Goal: Task Accomplishment & Management: Use online tool/utility

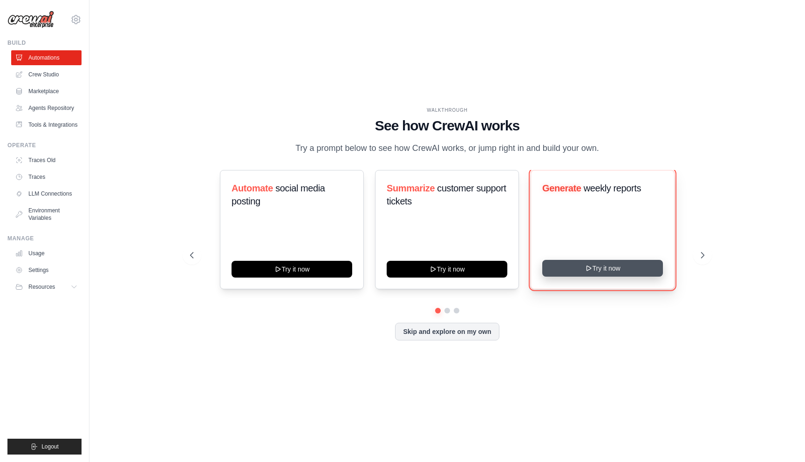
click at [587, 266] on icon at bounding box center [587, 268] width 7 height 7
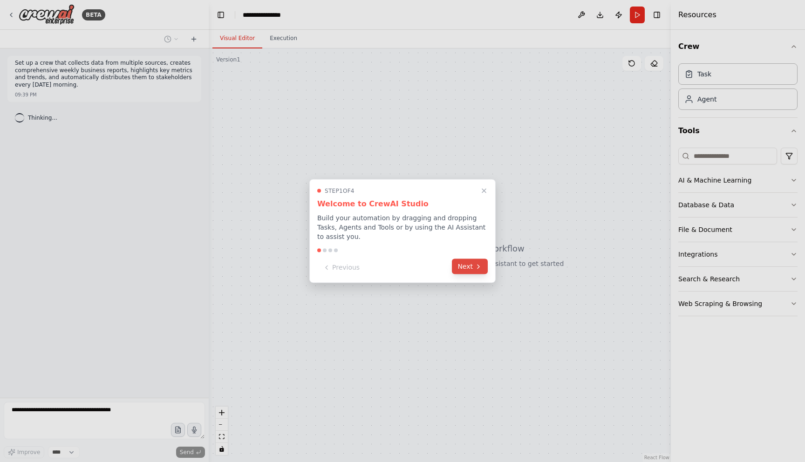
click at [457, 270] on button "Next" at bounding box center [470, 266] width 36 height 15
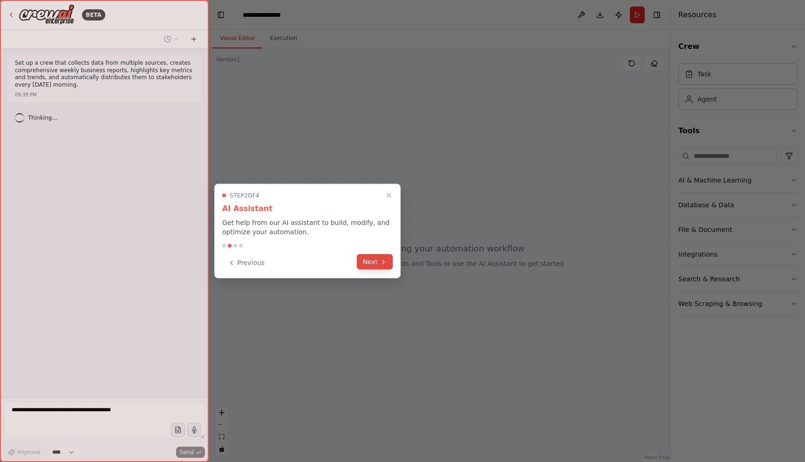
click at [383, 268] on button "Next" at bounding box center [375, 261] width 36 height 15
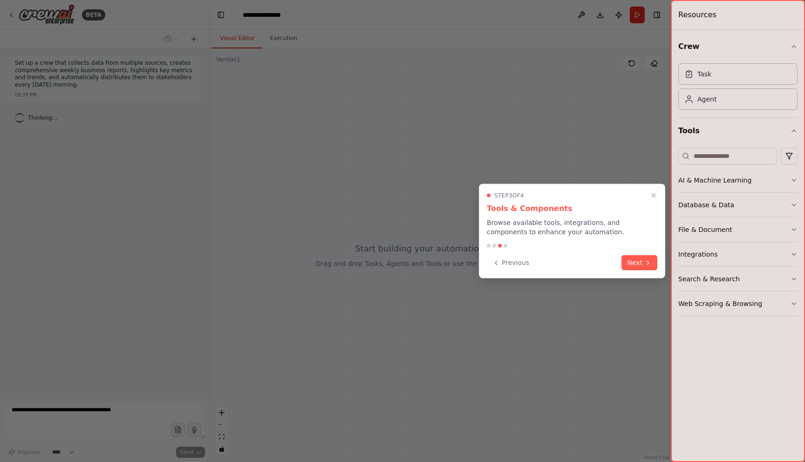
click at [628, 249] on div "Step 3 of 4 Tools & Components Browse available tools, integrations, and compon…" at bounding box center [572, 231] width 186 height 95
click at [631, 259] on button "Next" at bounding box center [639, 261] width 36 height 15
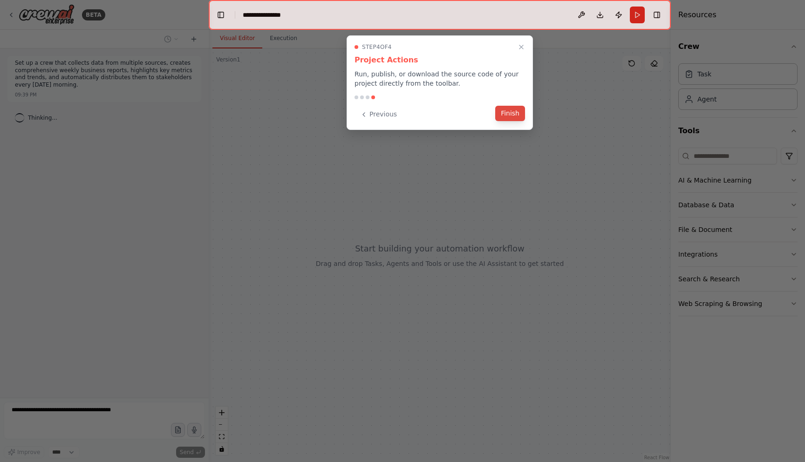
click at [508, 116] on button "Finish" at bounding box center [510, 113] width 30 height 15
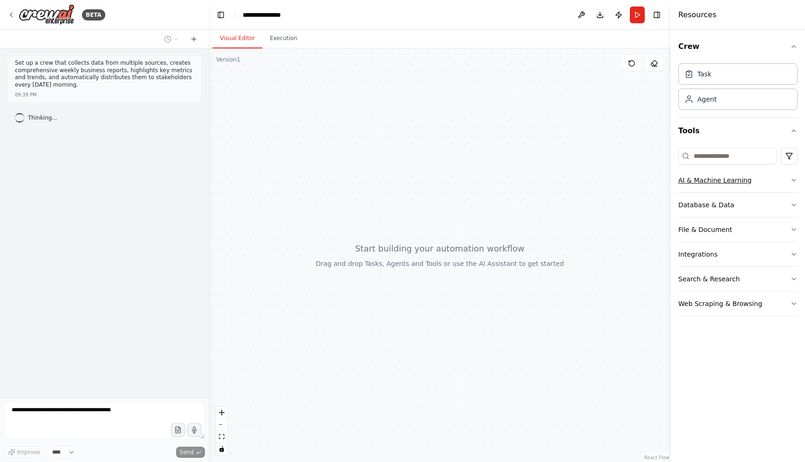
click at [729, 181] on div "AI & Machine Learning" at bounding box center [714, 180] width 73 height 9
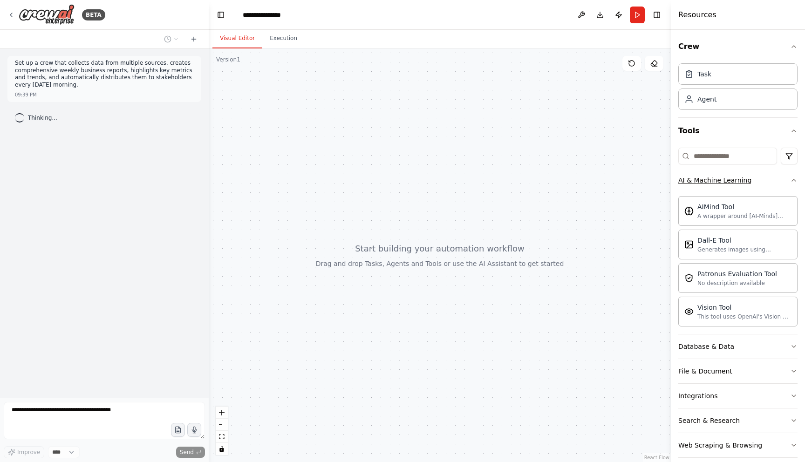
click at [763, 172] on button "AI & Machine Learning" at bounding box center [737, 180] width 119 height 24
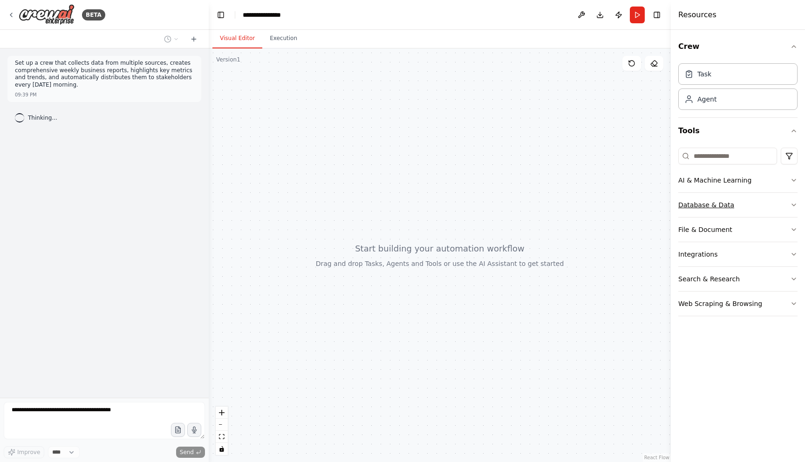
click at [762, 201] on button "Database & Data" at bounding box center [737, 205] width 119 height 24
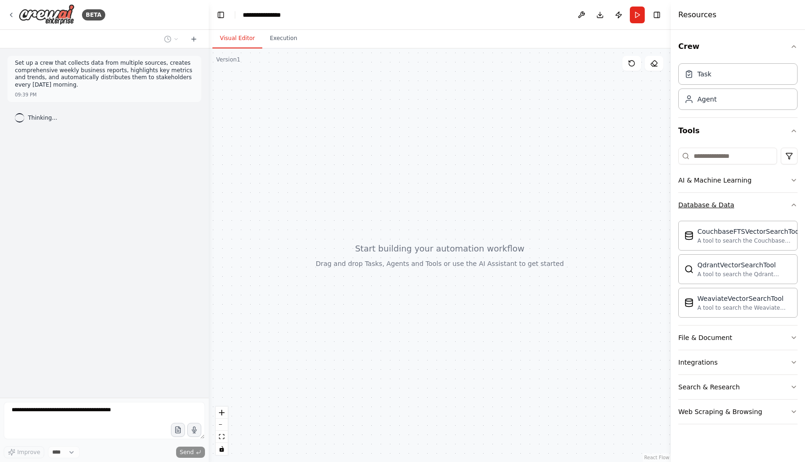
click at [752, 206] on button "Database & Data" at bounding box center [737, 205] width 119 height 24
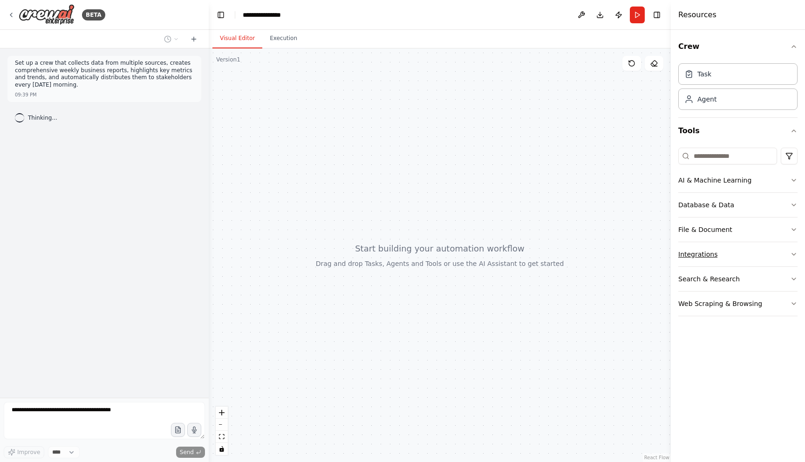
click at [745, 248] on button "Integrations" at bounding box center [737, 254] width 119 height 24
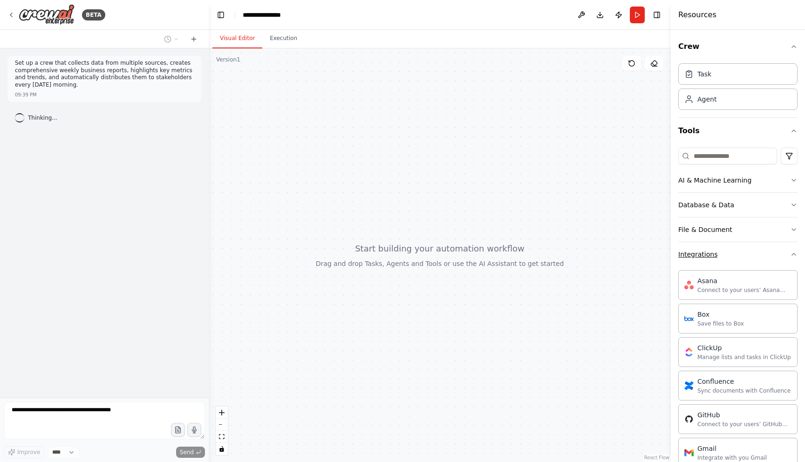
click at [745, 248] on button "Integrations" at bounding box center [737, 254] width 119 height 24
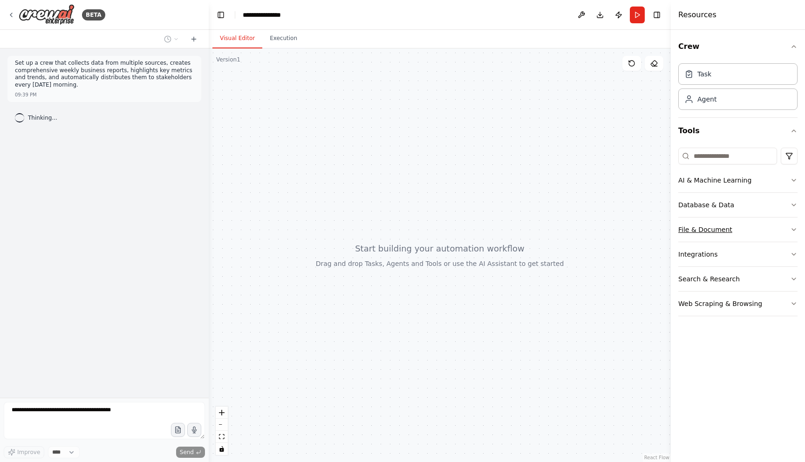
click at [745, 234] on button "File & Document" at bounding box center [737, 229] width 119 height 24
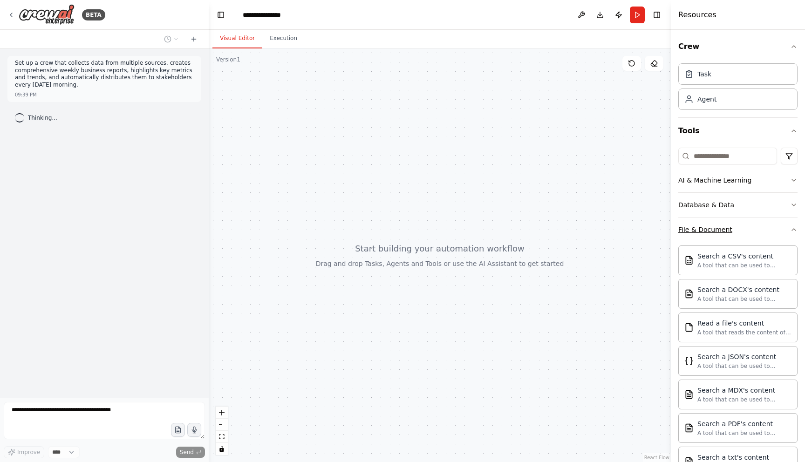
click at [745, 234] on button "File & Document" at bounding box center [737, 229] width 119 height 24
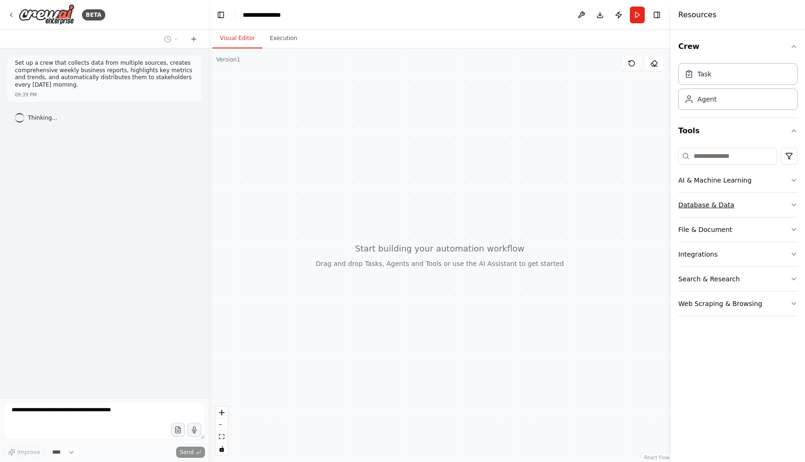
click at [745, 208] on button "Database & Data" at bounding box center [737, 205] width 119 height 24
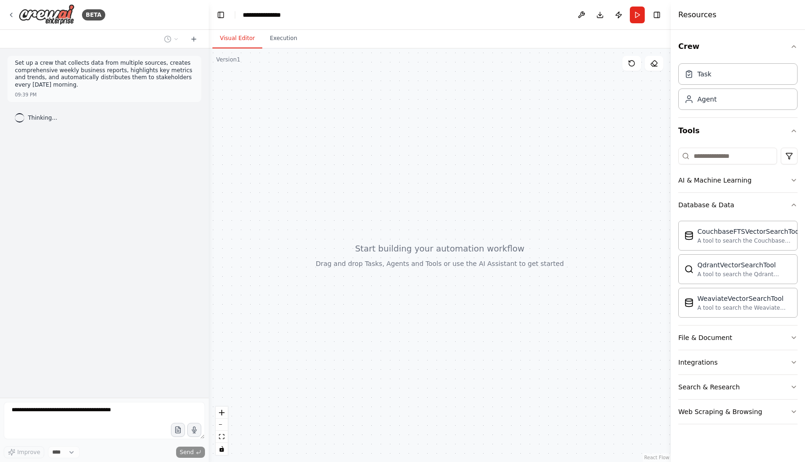
click at [446, 124] on div at bounding box center [440, 255] width 462 height 414
click at [62, 142] on div "Set up a crew that collects data from multiple sources, creates comprehensive w…" at bounding box center [104, 222] width 209 height 349
click at [102, 247] on div "Set up a crew that collects data from multiple sources, creates comprehensive w…" at bounding box center [104, 222] width 209 height 349
click at [109, 345] on div "Set up a crew that collects data from multiple sources, creates comprehensive w…" at bounding box center [104, 222] width 209 height 349
click at [99, 104] on div "Set up a crew that collects data from multiple sources, creates comprehensive w…" at bounding box center [104, 222] width 209 height 349
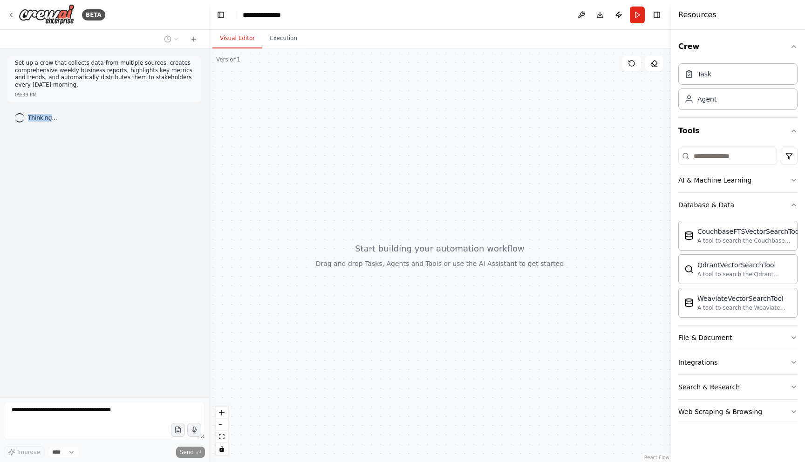
click at [99, 104] on div "Set up a crew that collects data from multiple sources, creates comprehensive w…" at bounding box center [104, 222] width 209 height 349
click at [115, 82] on p "Set up a crew that collects data from multiple sources, creates comprehensive w…" at bounding box center [104, 74] width 179 height 29
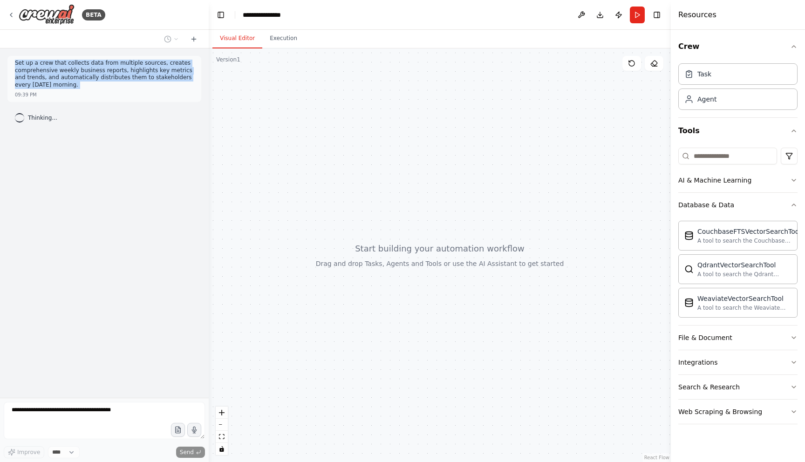
click at [115, 82] on p "Set up a crew that collects data from multiple sources, creates comprehensive w…" at bounding box center [104, 74] width 179 height 29
click at [121, 108] on div "Set up a crew that collects data from multiple sources, creates comprehensive w…" at bounding box center [104, 222] width 209 height 349
click at [44, 106] on div "Set up a crew that collects data from multiple sources, creates comprehensive w…" at bounding box center [104, 222] width 209 height 349
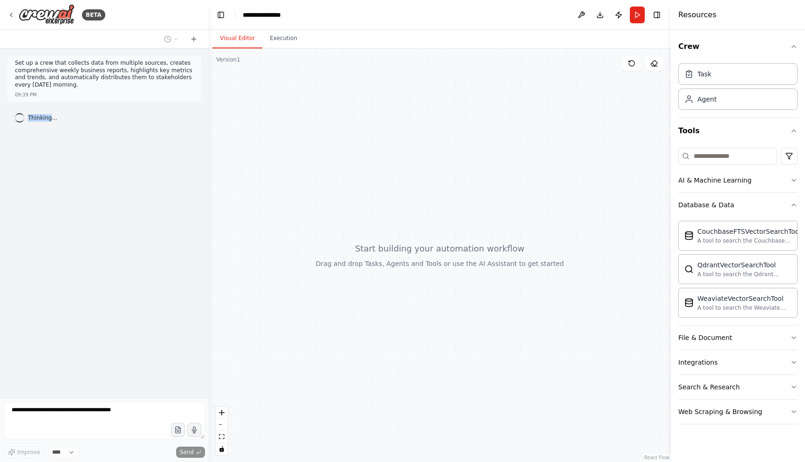
click at [44, 106] on div "Set up a crew that collects data from multiple sources, creates comprehensive w…" at bounding box center [104, 222] width 209 height 349
click at [55, 120] on span "Thinking..." at bounding box center [42, 117] width 29 height 7
click at [544, 169] on div at bounding box center [440, 255] width 462 height 414
click at [743, 336] on button "File & Document" at bounding box center [737, 338] width 119 height 24
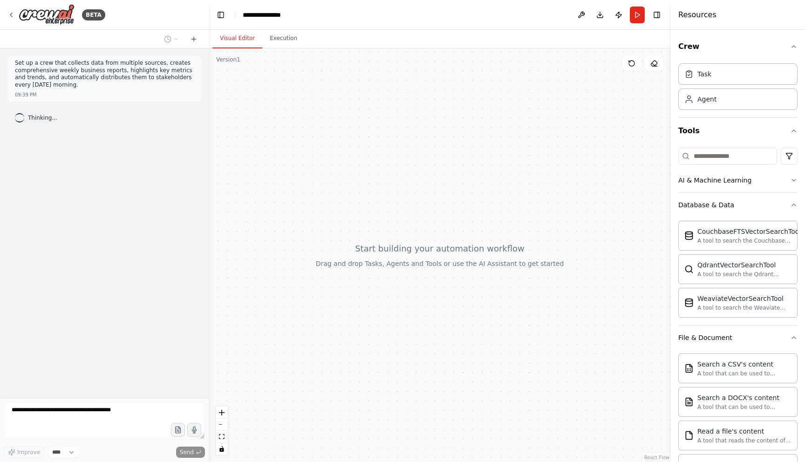
click at [597, 143] on div at bounding box center [440, 255] width 462 height 414
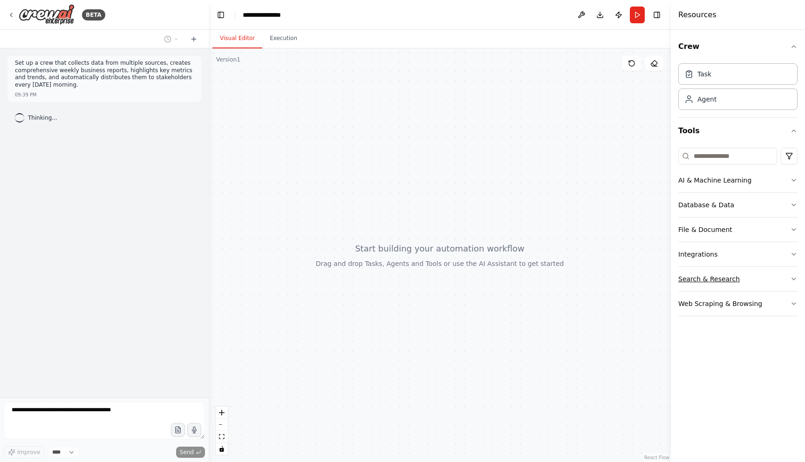
click at [738, 273] on button "Search & Research" at bounding box center [737, 279] width 119 height 24
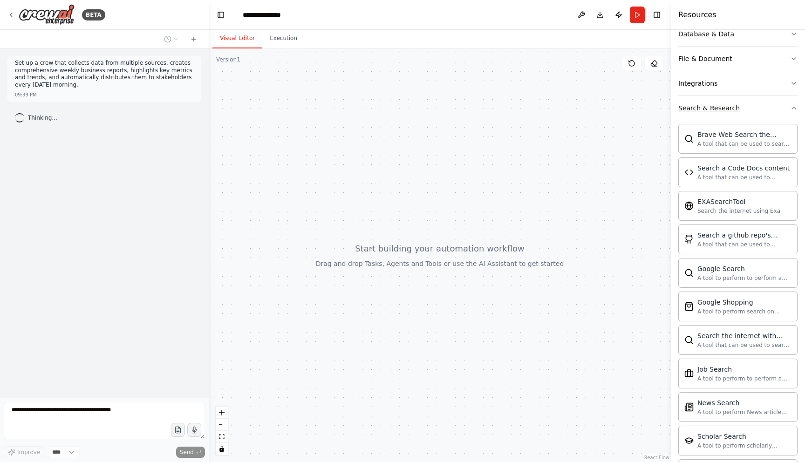
scroll to position [109, 0]
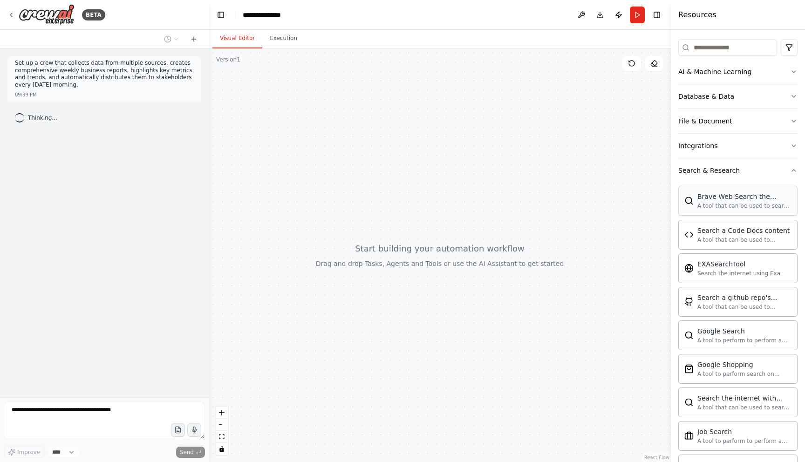
click at [757, 209] on div "A tool that can be used to search the internet with a search_query." at bounding box center [744, 205] width 94 height 7
click at [716, 198] on div "Brave Web Search the internet" at bounding box center [744, 196] width 94 height 9
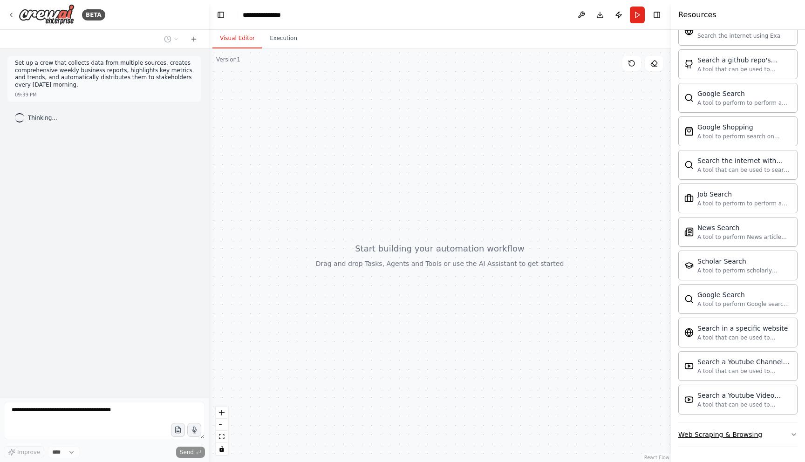
click at [729, 430] on div "Web Scraping & Browsing" at bounding box center [720, 434] width 84 height 9
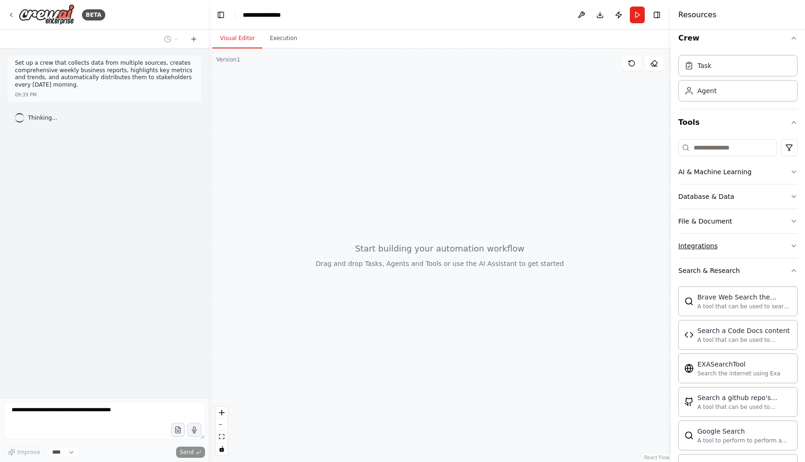
scroll to position [0, 0]
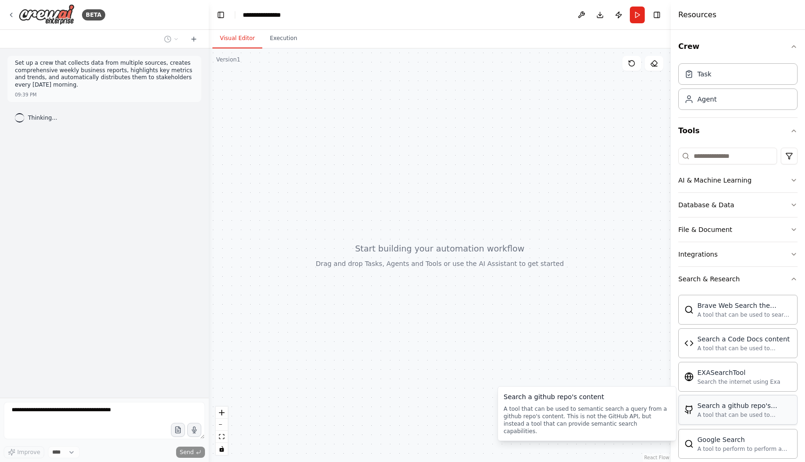
click at [745, 414] on div "A tool that can be used to semantic search a query from a github repo's content…" at bounding box center [744, 414] width 94 height 7
click at [384, 131] on div at bounding box center [440, 255] width 462 height 414
click at [79, 122] on div "Thinking..." at bounding box center [104, 117] width 194 height 17
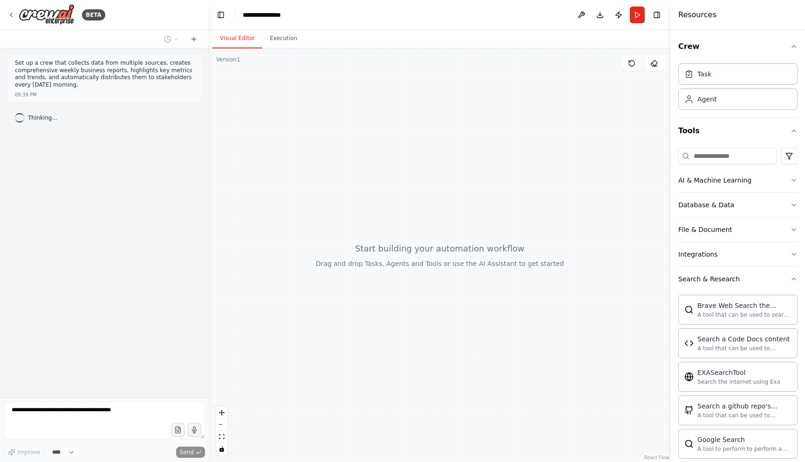
click at [98, 80] on p "Set up a crew that collects data from multiple sources, creates comprehensive w…" at bounding box center [104, 74] width 179 height 29
click at [108, 89] on div "Set up a crew that collects data from multiple sources, creates comprehensive w…" at bounding box center [104, 75] width 179 height 31
click at [118, 152] on div "Set up a crew that collects data from multiple sources, creates comprehensive w…" at bounding box center [104, 222] width 209 height 349
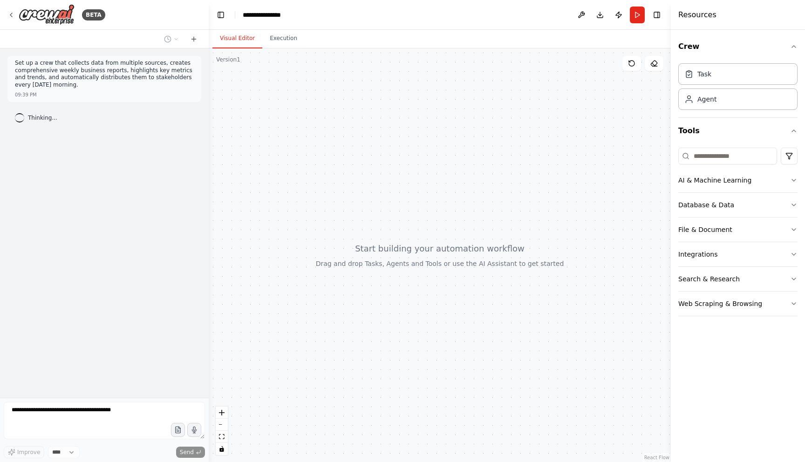
click at [120, 90] on div "Set up a crew that collects data from multiple sources, creates comprehensive w…" at bounding box center [104, 79] width 194 height 46
click at [126, 102] on div "Set up a crew that collects data from multiple sources, creates comprehensive w…" at bounding box center [104, 222] width 209 height 349
click at [394, 241] on div at bounding box center [440, 255] width 462 height 414
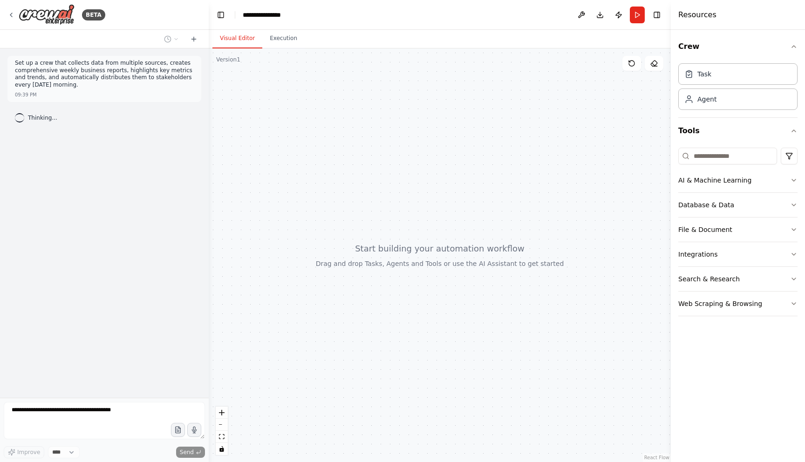
click at [128, 88] on p "Set up a crew that collects data from multiple sources, creates comprehensive w…" at bounding box center [104, 74] width 179 height 29
click at [130, 105] on div "Set up a crew that collects data from multiple sources, creates comprehensive w…" at bounding box center [104, 222] width 209 height 349
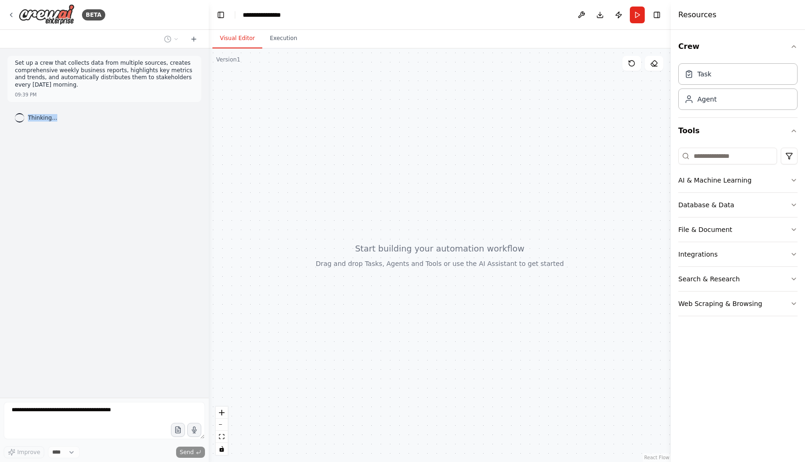
click at [130, 105] on div "Set up a crew that collects data from multiple sources, creates comprehensive w…" at bounding box center [104, 222] width 209 height 349
click at [127, 94] on div "09:39 PM" at bounding box center [104, 94] width 179 height 7
click at [382, 185] on div at bounding box center [440, 255] width 462 height 414
